Goal: Task Accomplishment & Management: Manage account settings

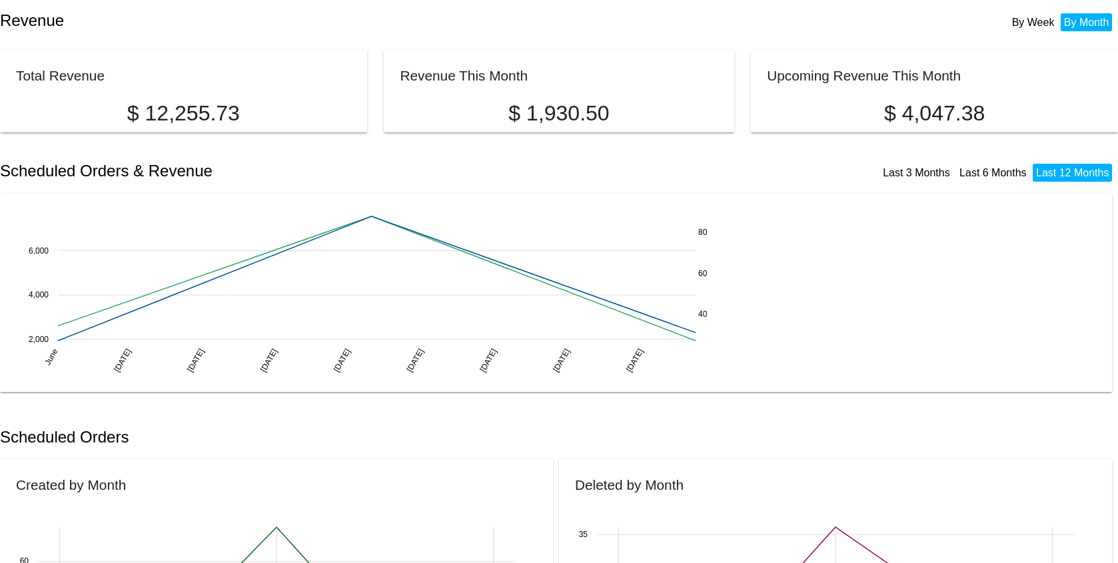
scroll to position [3, 0]
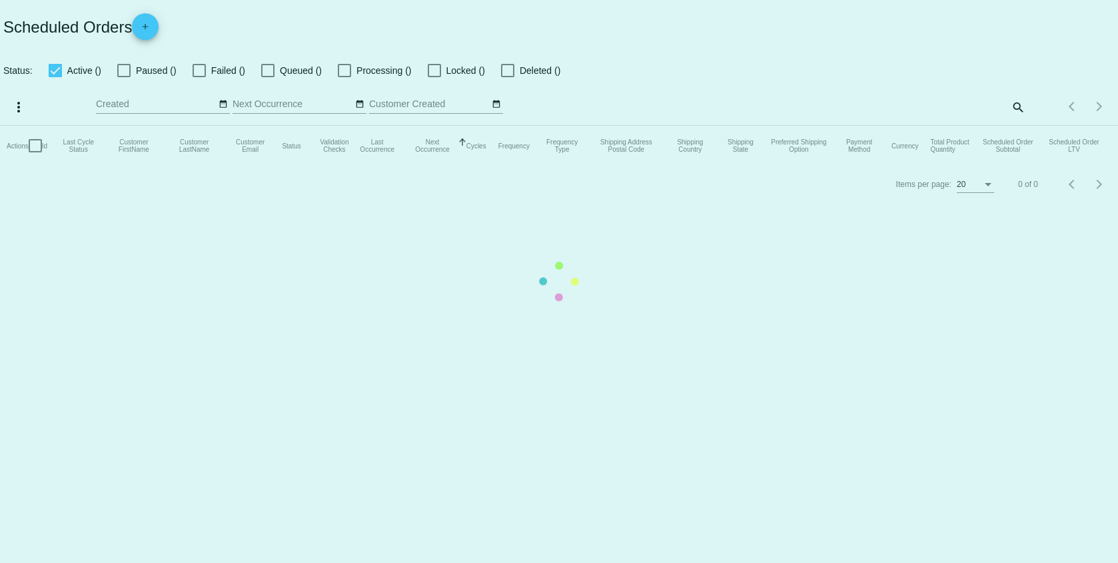
checkbox input "false"
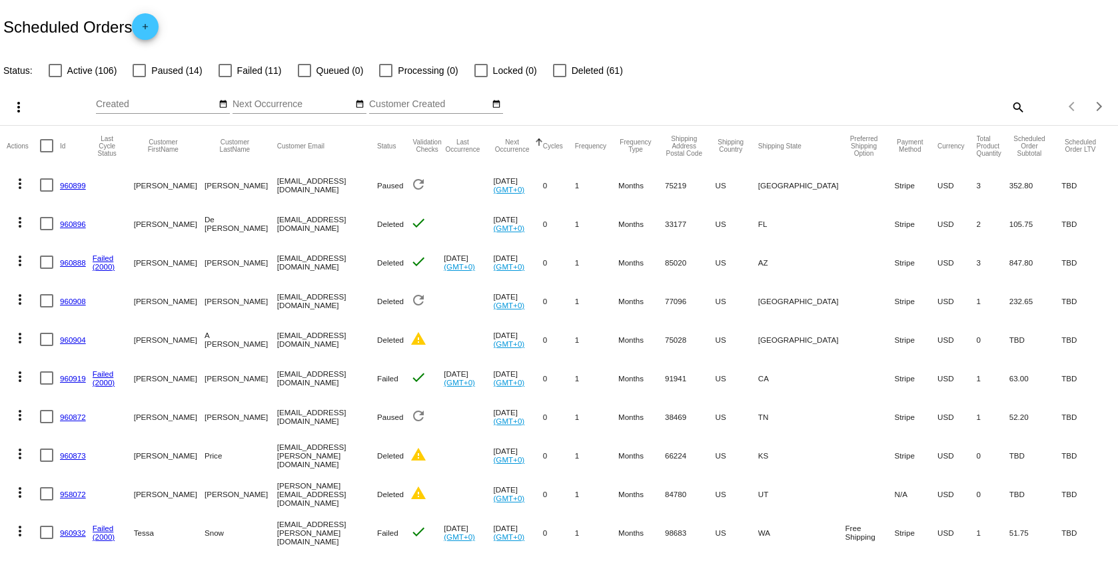
click at [1009, 106] on mat-icon "search" at bounding box center [1017, 107] width 16 height 21
click at [966, 84] on div "more_vert Aug Jan Feb Mar Apr 1" at bounding box center [559, 102] width 1118 height 47
click at [871, 95] on div "Search" at bounding box center [885, 101] width 278 height 26
type input "john"
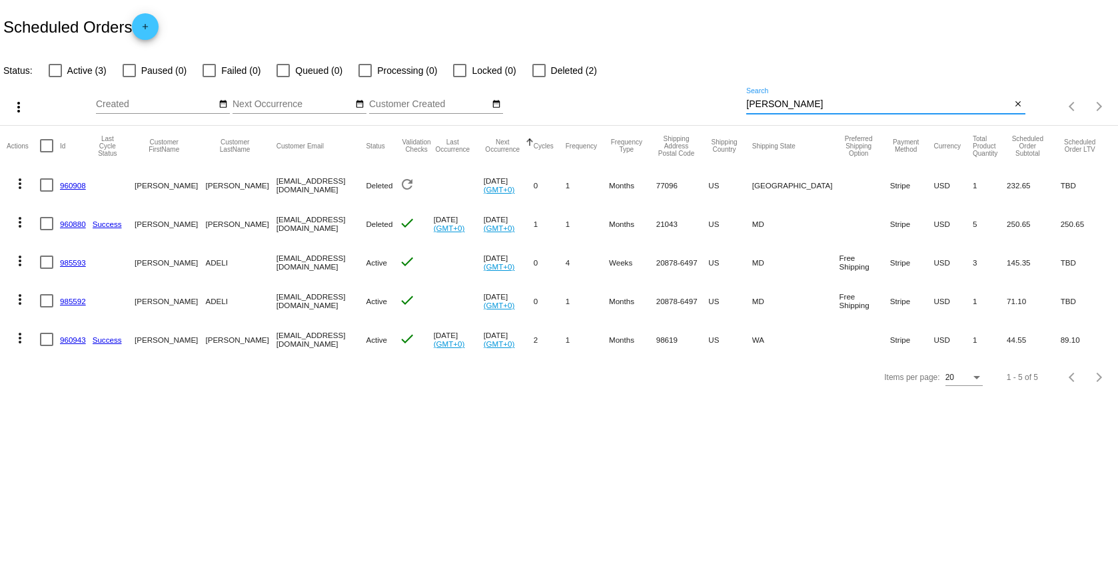
click at [51, 262] on div at bounding box center [46, 262] width 13 height 13
click at [47, 269] on input "checkbox" at bounding box center [46, 269] width 1 height 1
checkbox input "true"
click at [51, 298] on div at bounding box center [46, 300] width 13 height 13
click at [47, 308] on input "checkbox" at bounding box center [46, 308] width 1 height 1
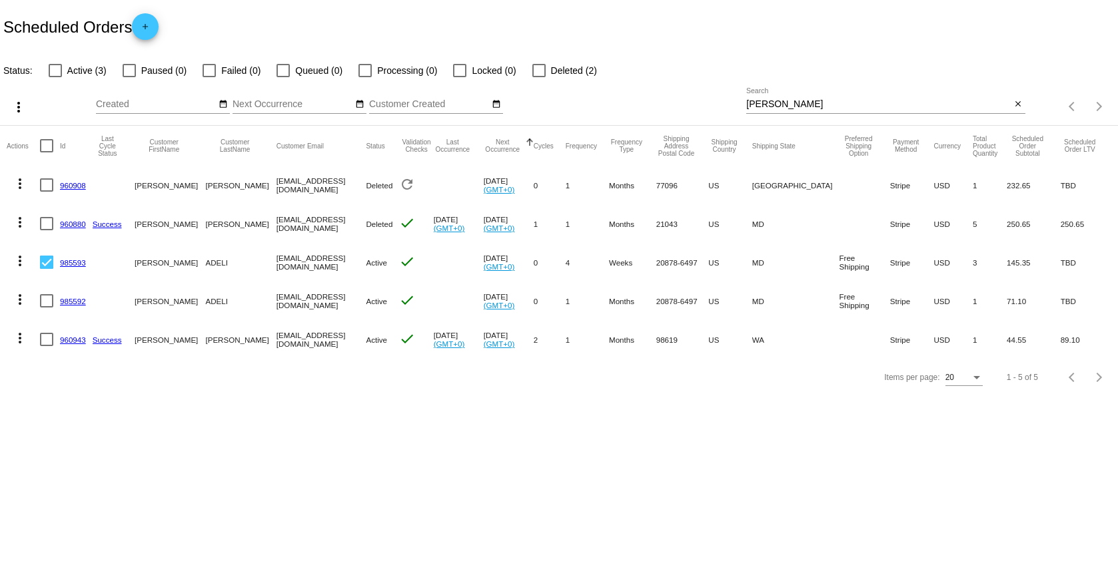
checkbox input "true"
click at [20, 105] on mat-icon "more_vert" at bounding box center [19, 107] width 16 height 16
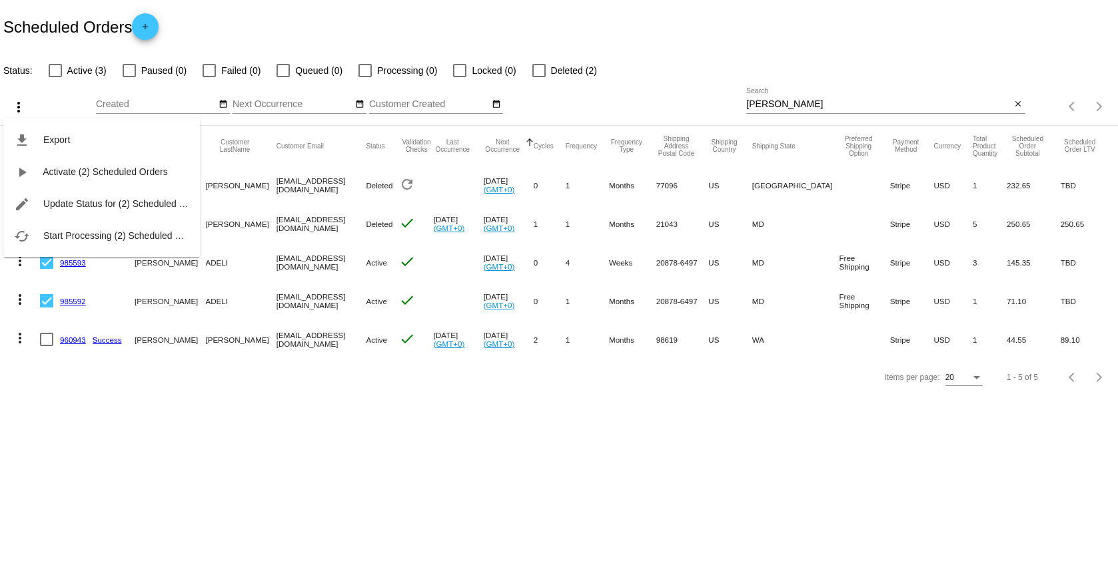
click at [534, 75] on div at bounding box center [559, 281] width 1118 height 563
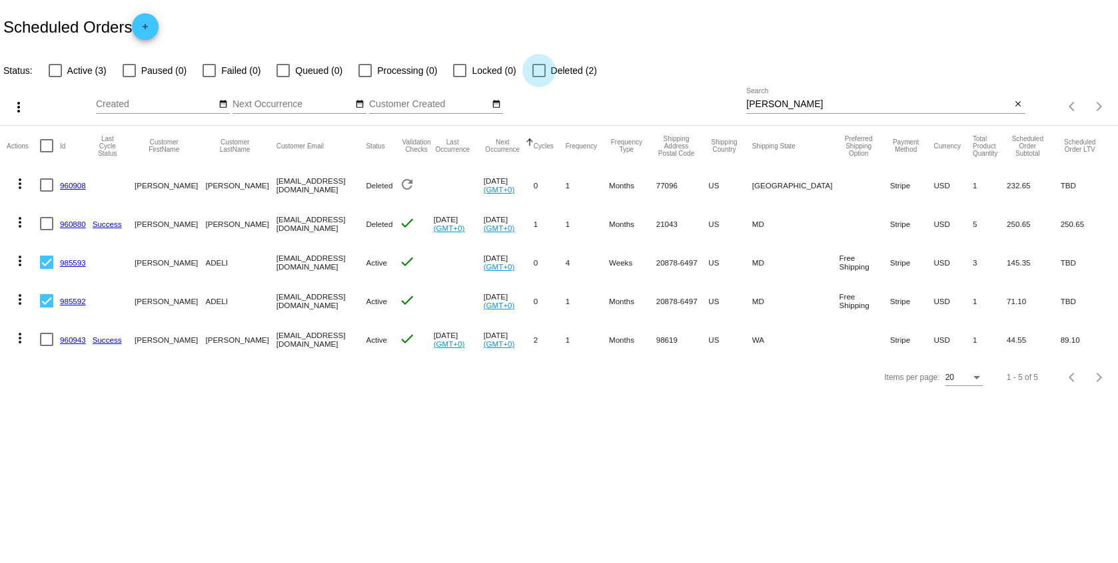
click at [532, 73] on div at bounding box center [538, 70] width 13 height 13
click at [538, 77] on input "Deleted (2)" at bounding box center [538, 77] width 1 height 1
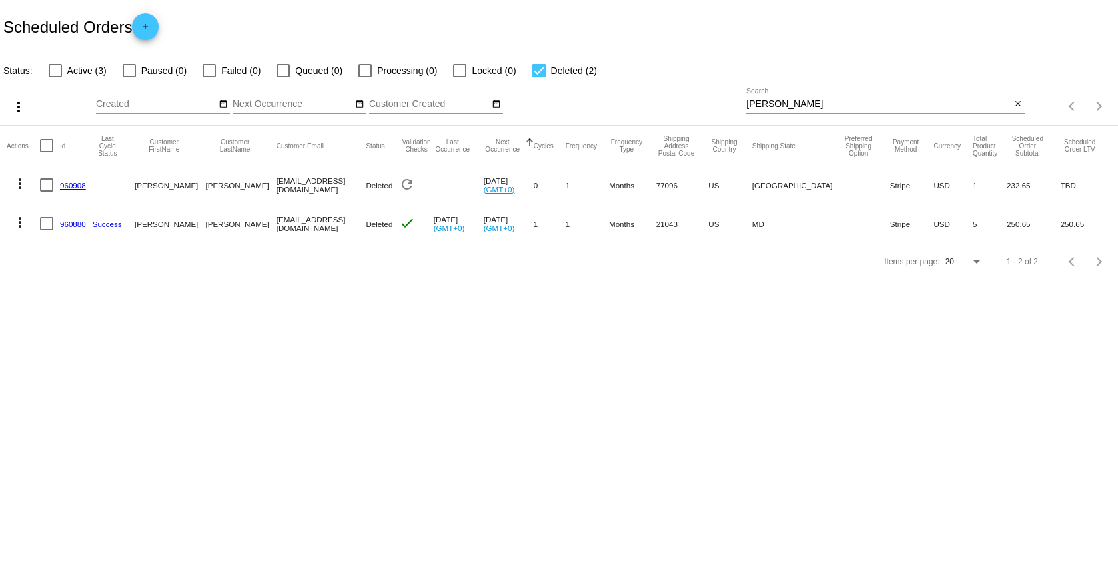
click at [532, 69] on div at bounding box center [538, 70] width 13 height 13
click at [538, 77] on input "Deleted (2)" at bounding box center [538, 77] width 1 height 1
checkbox input "false"
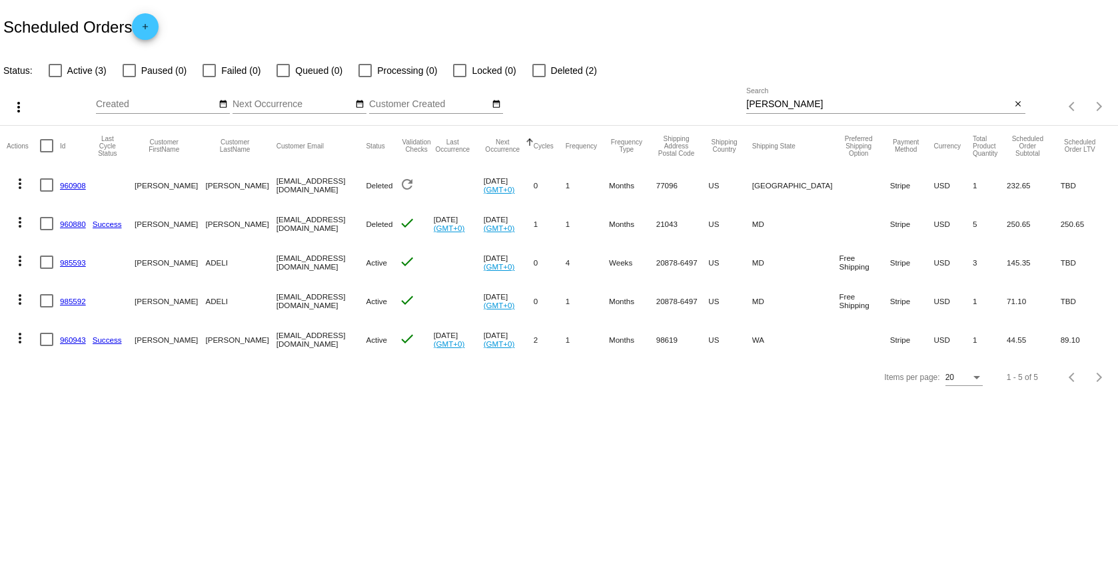
click at [43, 264] on div at bounding box center [46, 262] width 13 height 13
click at [46, 269] on input "checkbox" at bounding box center [46, 269] width 1 height 1
checkbox input "true"
click at [46, 299] on div at bounding box center [46, 300] width 13 height 13
click at [46, 308] on input "checkbox" at bounding box center [46, 308] width 1 height 1
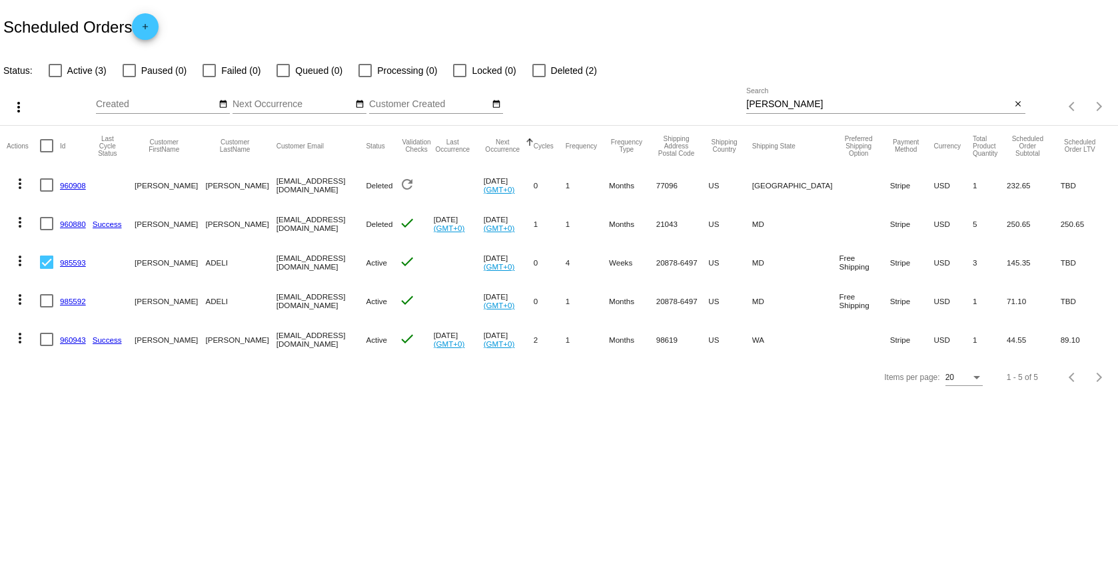
checkbox input "true"
click at [21, 254] on mat-icon "more_vert" at bounding box center [20, 261] width 16 height 16
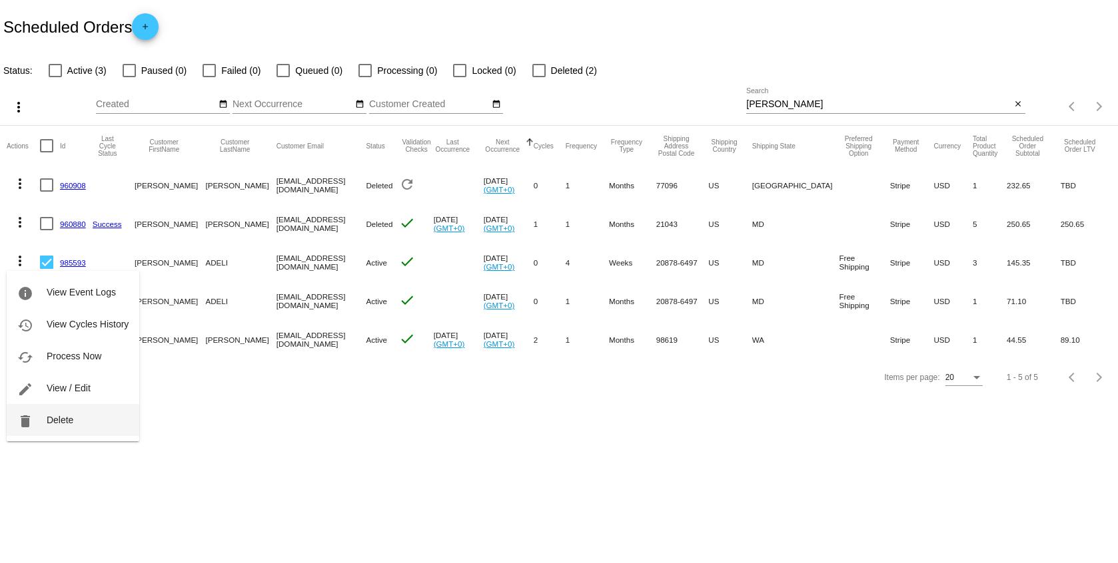
click at [53, 420] on span "Delete" at bounding box center [60, 420] width 27 height 11
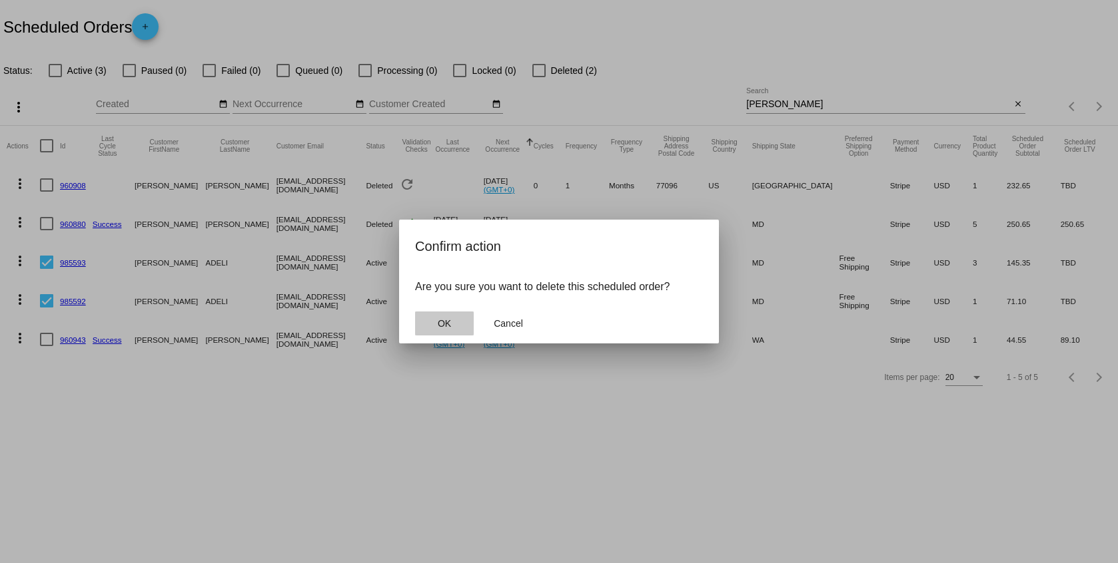
click at [436, 334] on button "OK" at bounding box center [444, 324] width 59 height 24
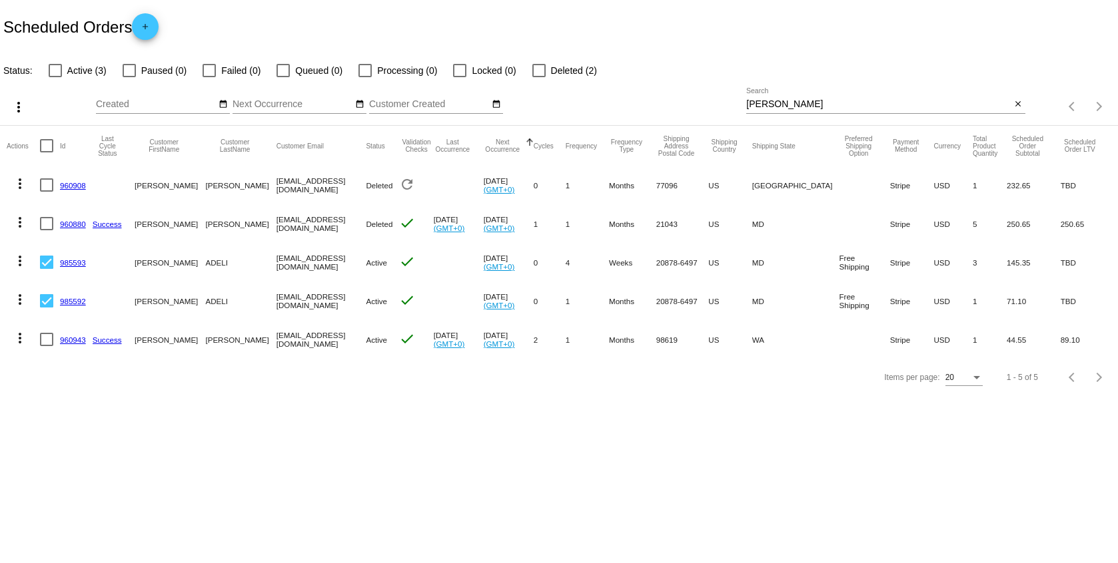
click at [20, 305] on mat-icon "more_vert" at bounding box center [20, 300] width 16 height 16
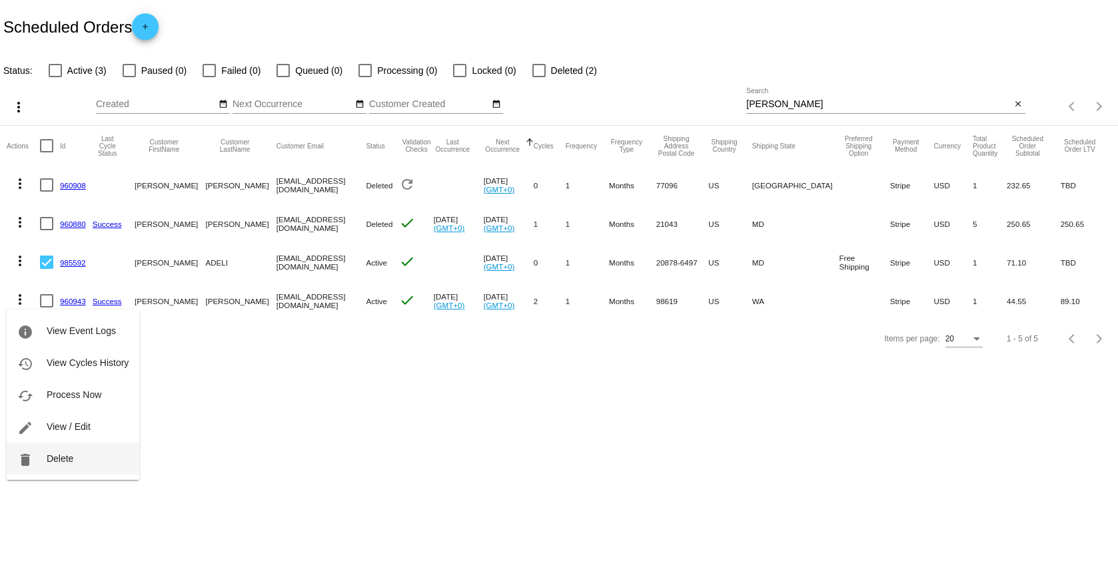
click at [73, 462] on button "delete Delete" at bounding box center [73, 459] width 133 height 32
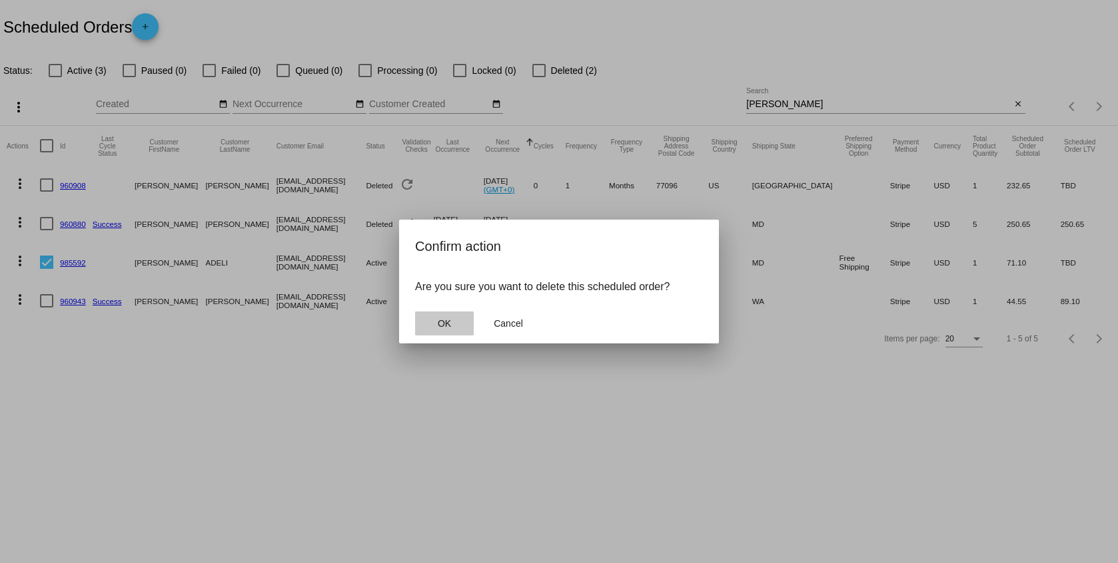
click at [457, 312] on button "OK" at bounding box center [444, 324] width 59 height 24
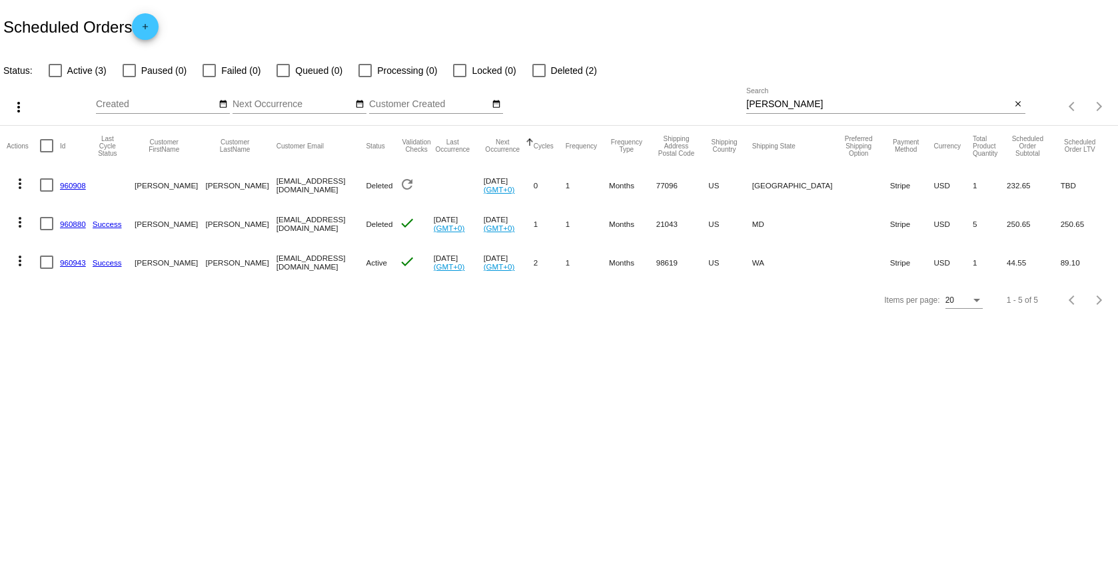
click at [532, 74] on div at bounding box center [538, 70] width 13 height 13
click at [538, 77] on input "Deleted (2)" at bounding box center [538, 77] width 1 height 1
checkbox input "true"
